Goal: Information Seeking & Learning: Learn about a topic

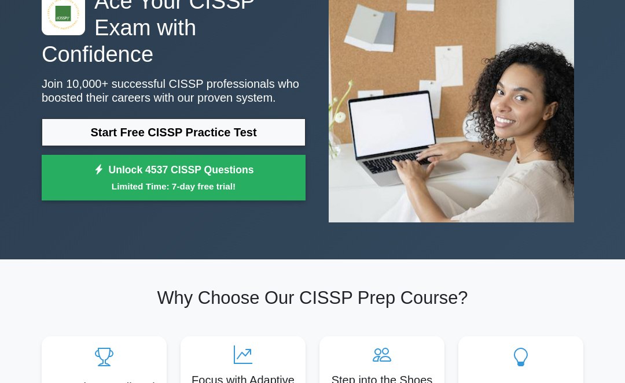
scroll to position [105, 0]
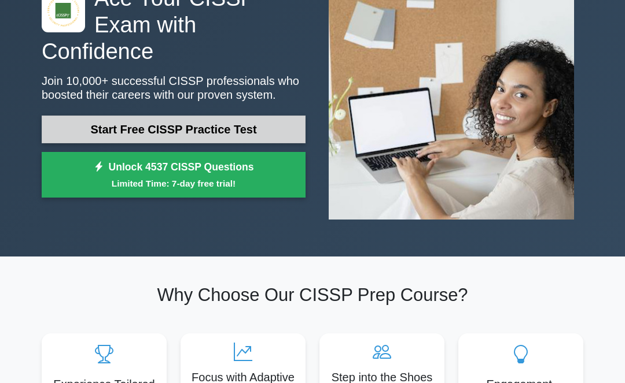
click at [221, 119] on link "Start Free CISSP Practice Test" at bounding box center [174, 130] width 264 height 28
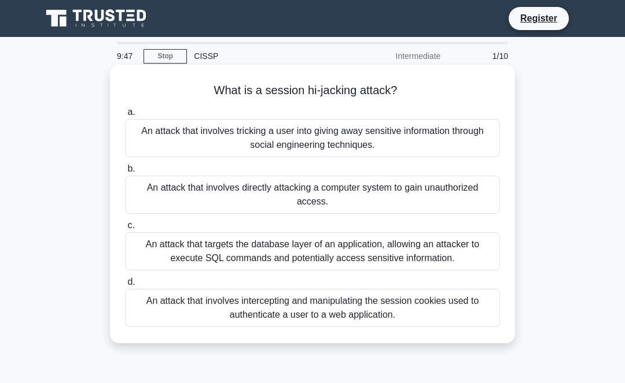
click at [401, 312] on div "An attack that involves intercepting and manipulating the session cookies used …" at bounding box center [312, 308] width 375 height 38
click at [125, 286] on input "d. An attack that involves intercepting and manipulating the session cookies us…" at bounding box center [125, 283] width 0 height 8
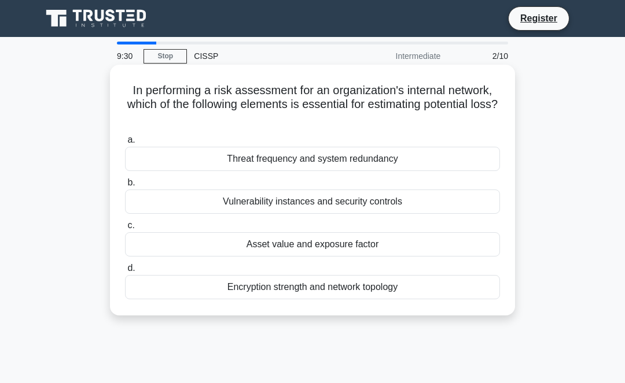
click at [334, 248] on div "Asset value and exposure factor" at bounding box center [312, 244] width 375 height 24
click at [125, 230] on input "c. Asset value and exposure factor" at bounding box center [125, 226] width 0 height 8
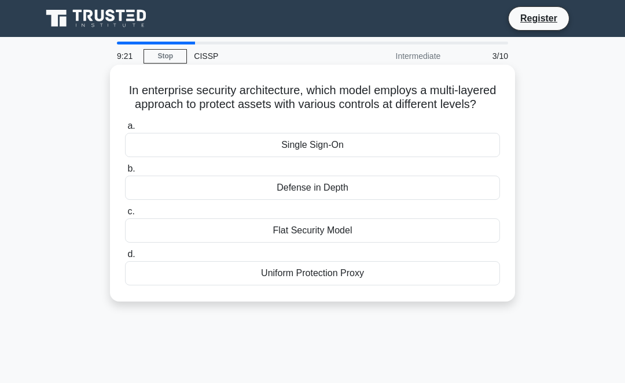
click at [334, 186] on div "Defense in Depth" at bounding box center [312, 188] width 375 height 24
click at [125, 173] on input "b. Defense in Depth" at bounding box center [125, 169] width 0 height 8
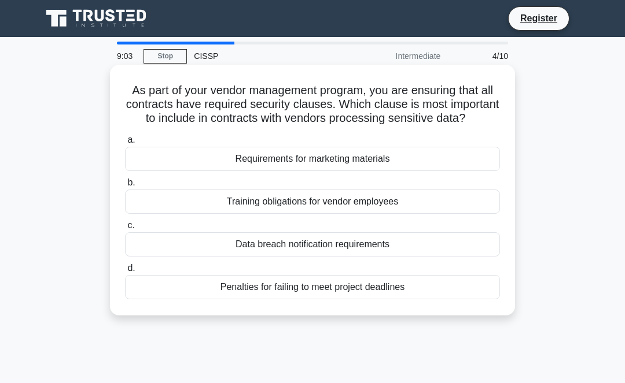
click at [354, 247] on div "Data breach notification requirements" at bounding box center [312, 244] width 375 height 24
click at [125, 230] on input "c. Data breach notification requirements" at bounding box center [125, 226] width 0 height 8
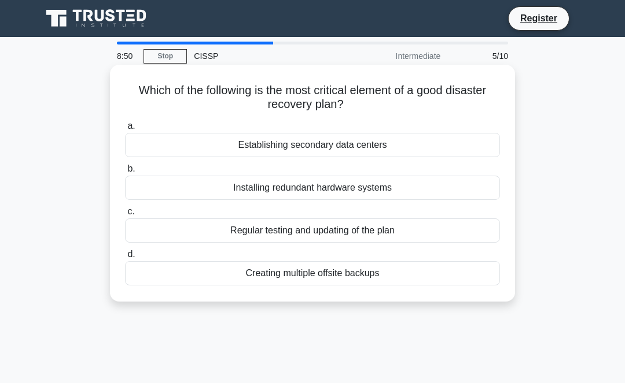
click at [340, 231] on div "Regular testing and updating of the plan" at bounding box center [312, 231] width 375 height 24
click at [125, 216] on input "c. Regular testing and updating of the plan" at bounding box center [125, 212] width 0 height 8
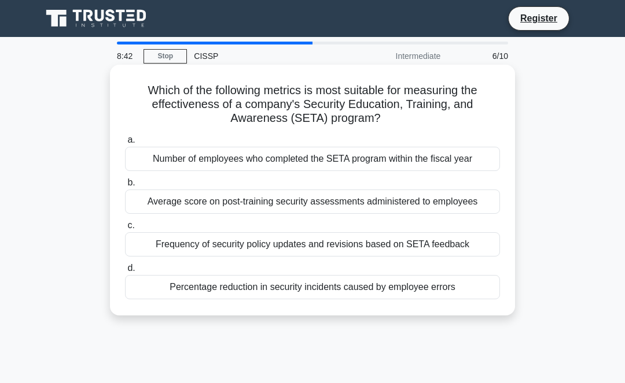
click at [376, 289] on div "Percentage reduction in security incidents caused by employee errors" at bounding box center [312, 287] width 375 height 24
click at [125, 272] on input "d. Percentage reduction in security incidents caused by employee errors" at bounding box center [125, 269] width 0 height 8
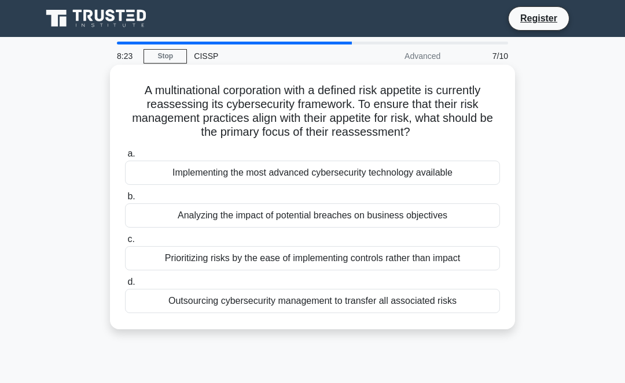
click at [310, 217] on div "Analyzing the impact of potential breaches on business objectives" at bounding box center [312, 216] width 375 height 24
click at [125, 201] on input "b. Analyzing the impact of potential breaches on business objectives" at bounding box center [125, 197] width 0 height 8
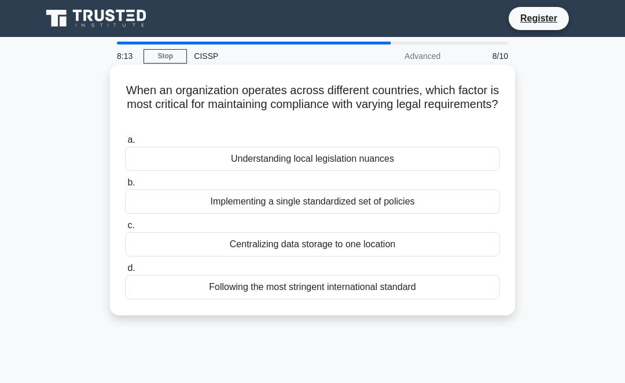
click at [325, 292] on div "Following the most stringent international standard" at bounding box center [312, 287] width 375 height 24
click at [125, 272] on input "d. Following the most stringent international standard" at bounding box center [125, 269] width 0 height 8
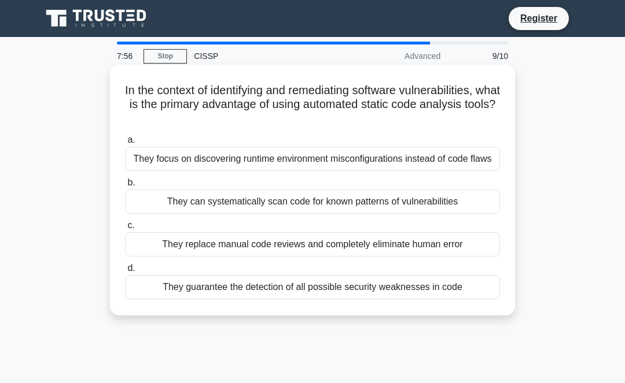
click at [332, 208] on div "They can systematically scan code for known patterns of vulnerabilities" at bounding box center [312, 202] width 375 height 24
click at [125, 187] on input "b. They can systematically scan code for known patterns of vulnerabilities" at bounding box center [125, 183] width 0 height 8
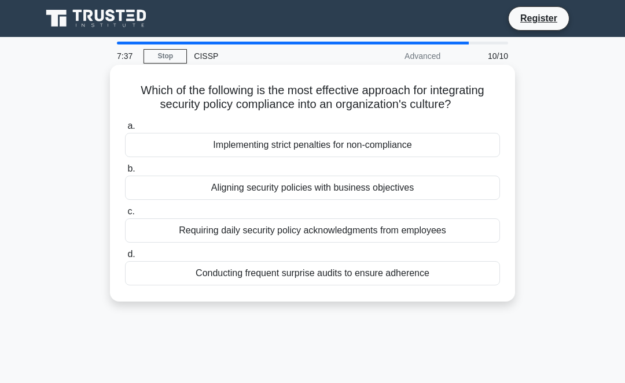
click at [344, 190] on div "Aligning security policies with business objectives" at bounding box center [312, 188] width 375 height 24
click at [125, 173] on input "b. Aligning security policies with business objectives" at bounding box center [125, 169] width 0 height 8
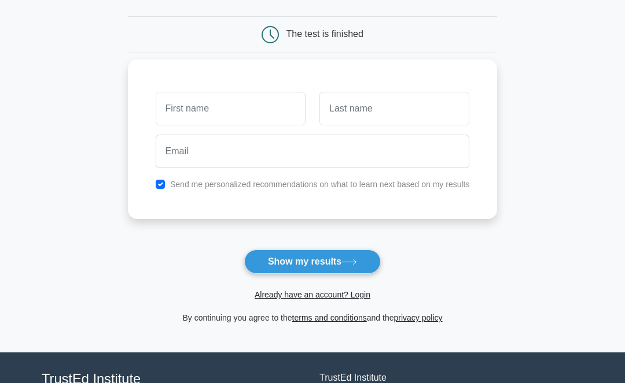
scroll to position [101, 0]
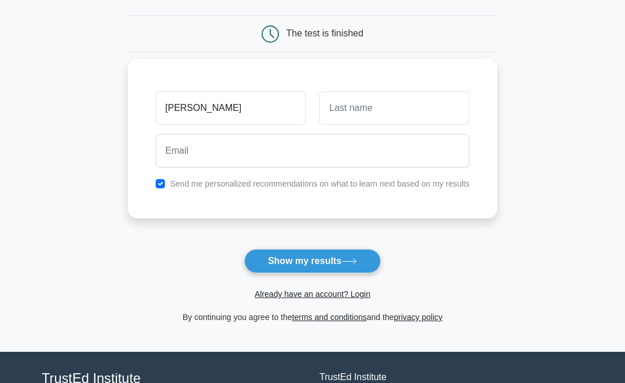
type input "Amy"
type input "Swenson-Tiano"
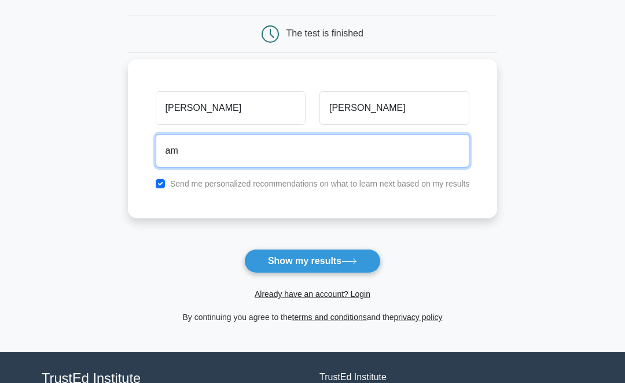
type input "a"
type input "indiknits@gmail.com"
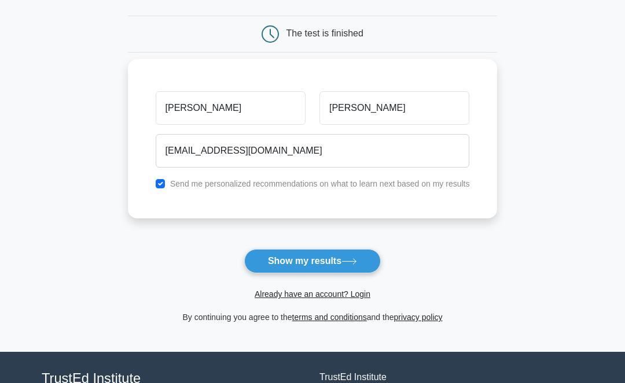
click at [163, 183] on input "checkbox" at bounding box center [160, 183] width 9 height 9
checkbox input "false"
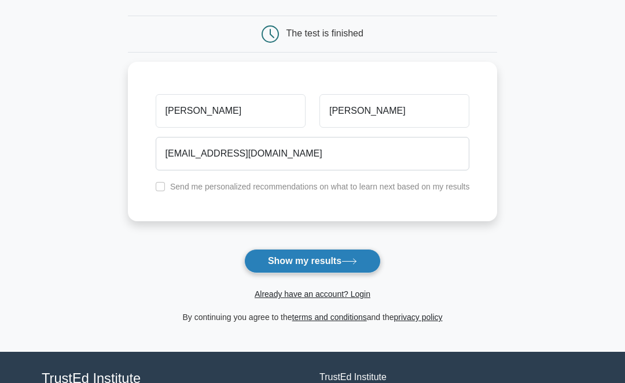
click at [308, 263] on button "Show my results" at bounding box center [312, 261] width 136 height 24
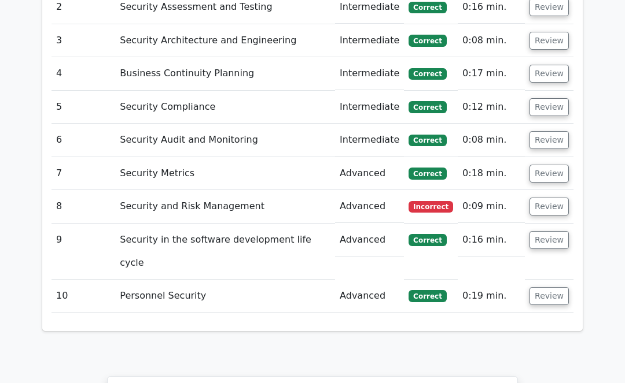
scroll to position [1550, 0]
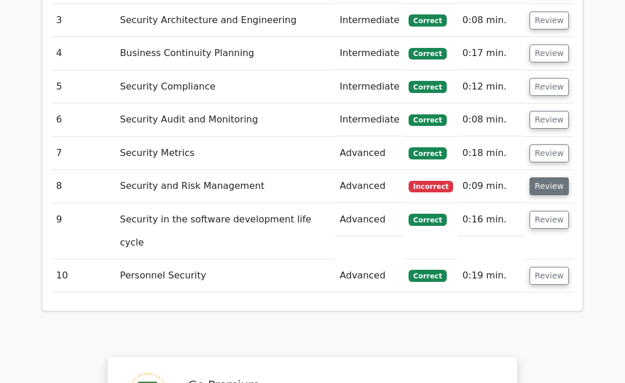
click at [548, 178] on button "Review" at bounding box center [548, 187] width 39 height 18
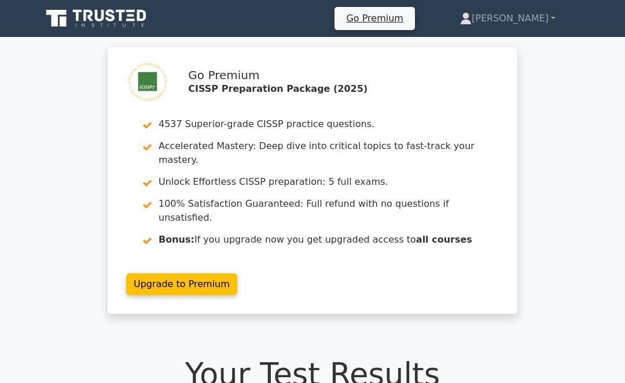
scroll to position [0, 0]
